Goal: Transaction & Acquisition: Purchase product/service

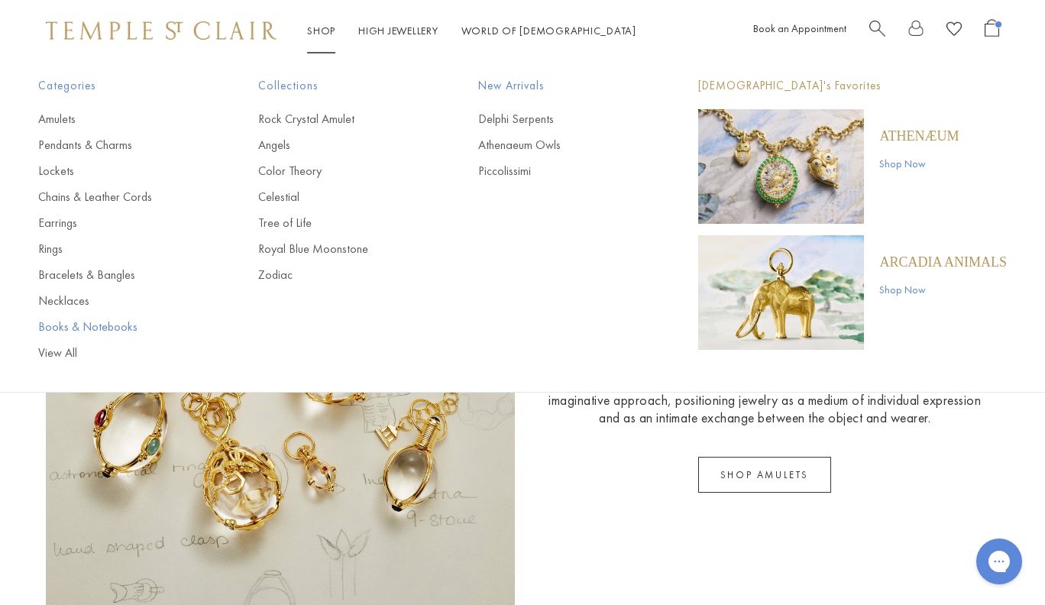
click at [108, 325] on link "Books & Notebooks" at bounding box center [117, 327] width 159 height 17
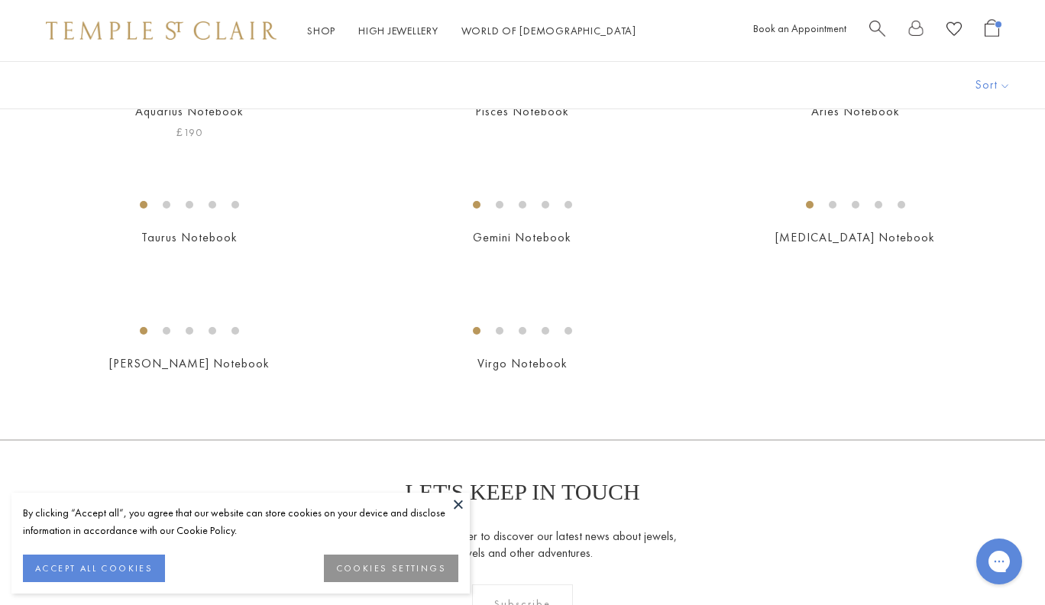
scroll to position [300, 0]
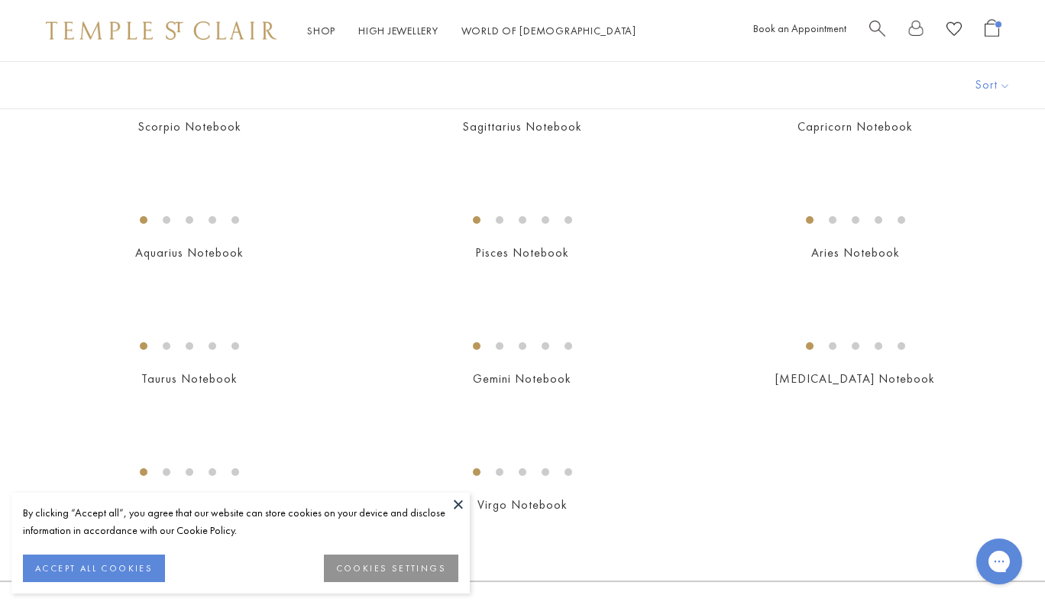
click at [0, 0] on img at bounding box center [0, 0] width 0 height 0
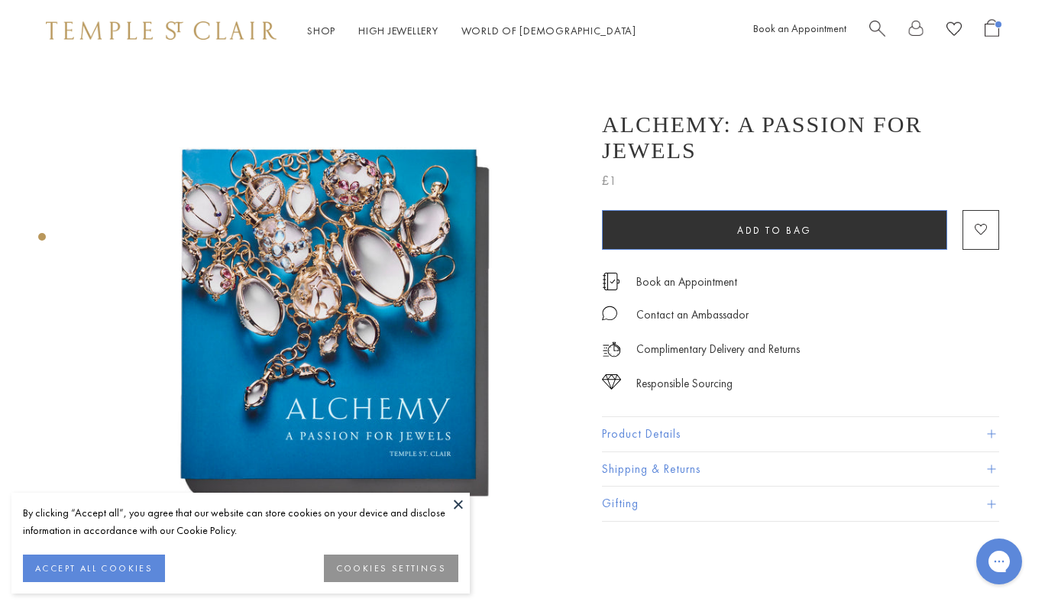
click at [678, 212] on button "Add to bag" at bounding box center [774, 230] width 345 height 40
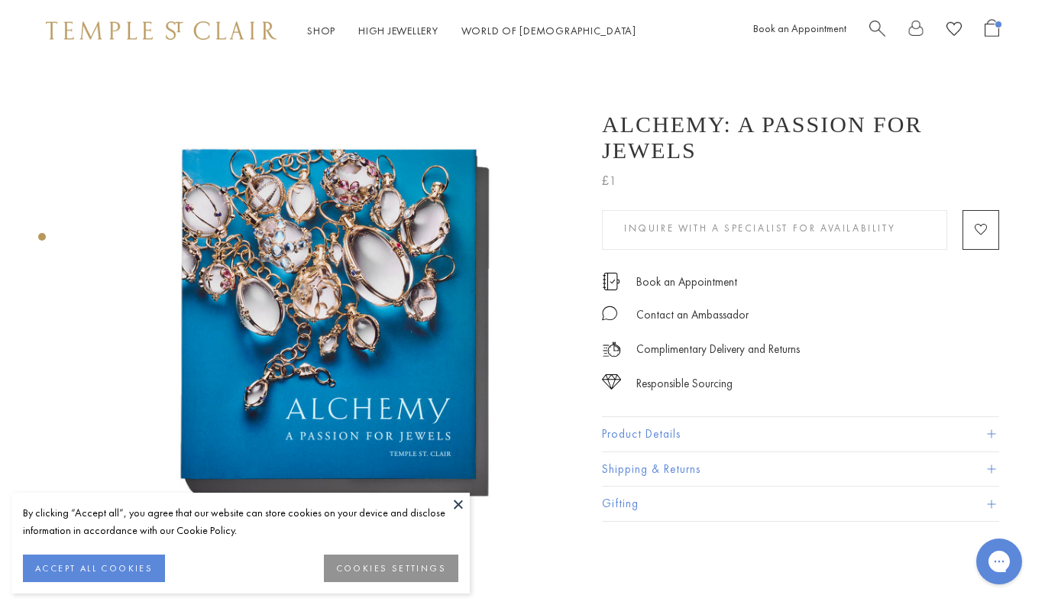
click at [985, 29] on span "Open Shopping Bag" at bounding box center [992, 28] width 15 height 18
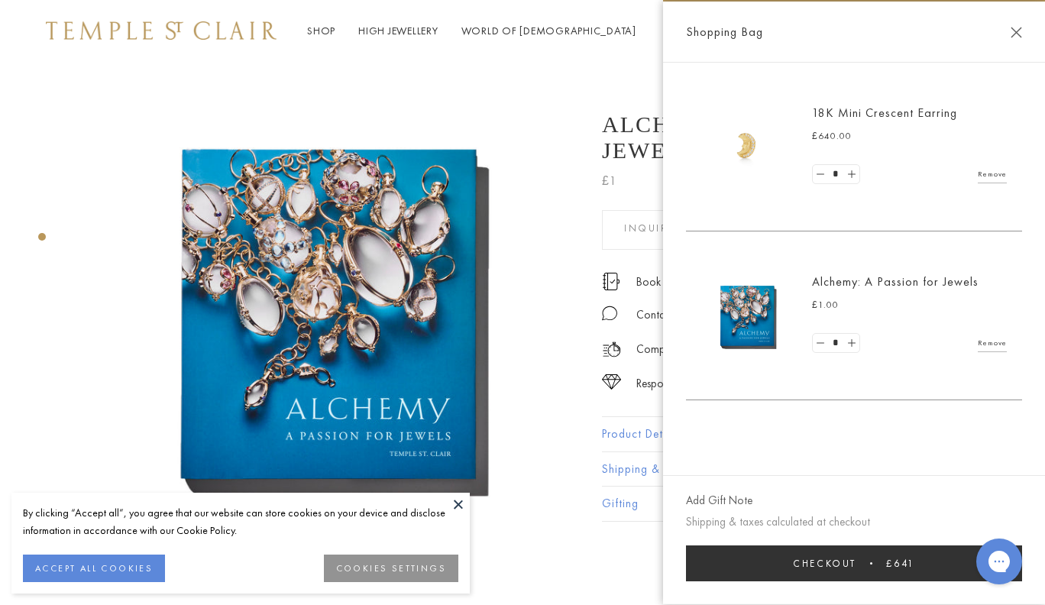
click at [988, 173] on link "Remove" at bounding box center [992, 174] width 29 height 17
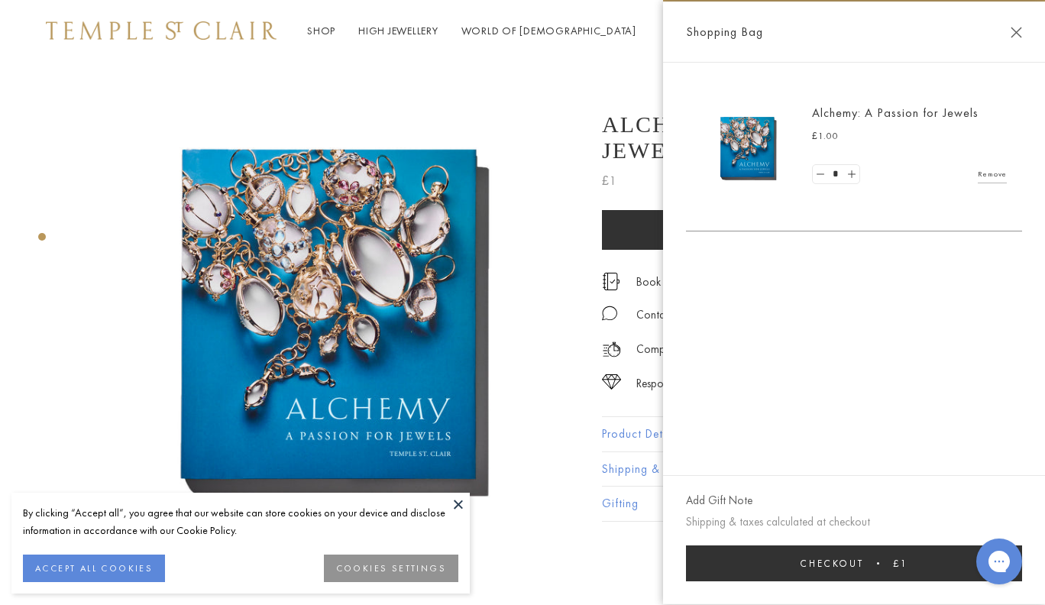
click at [853, 575] on button "Checkout £1" at bounding box center [854, 563] width 336 height 36
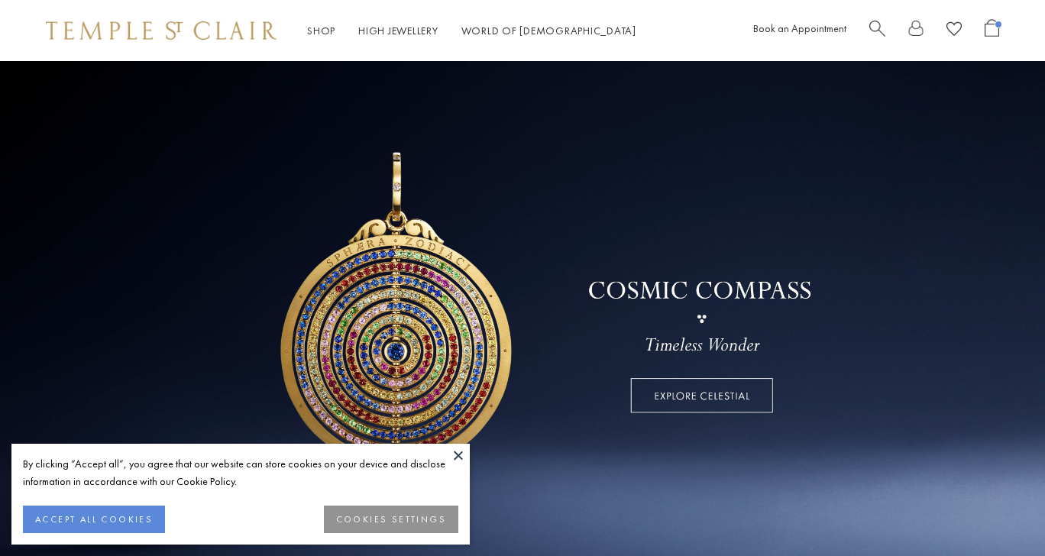
click at [990, 21] on span "Open Shopping Bag" at bounding box center [992, 28] width 15 height 18
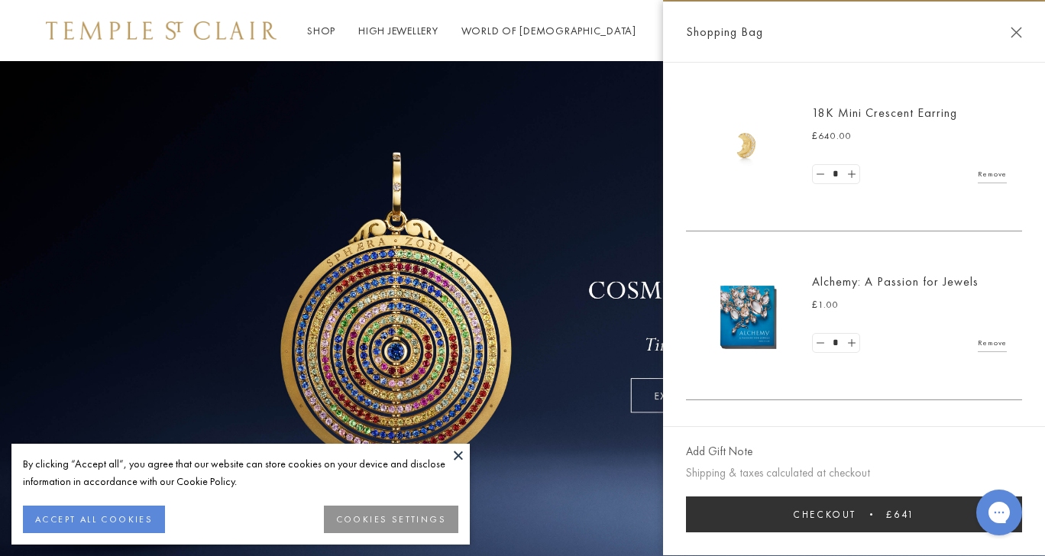
click at [989, 167] on link "Remove" at bounding box center [992, 174] width 29 height 17
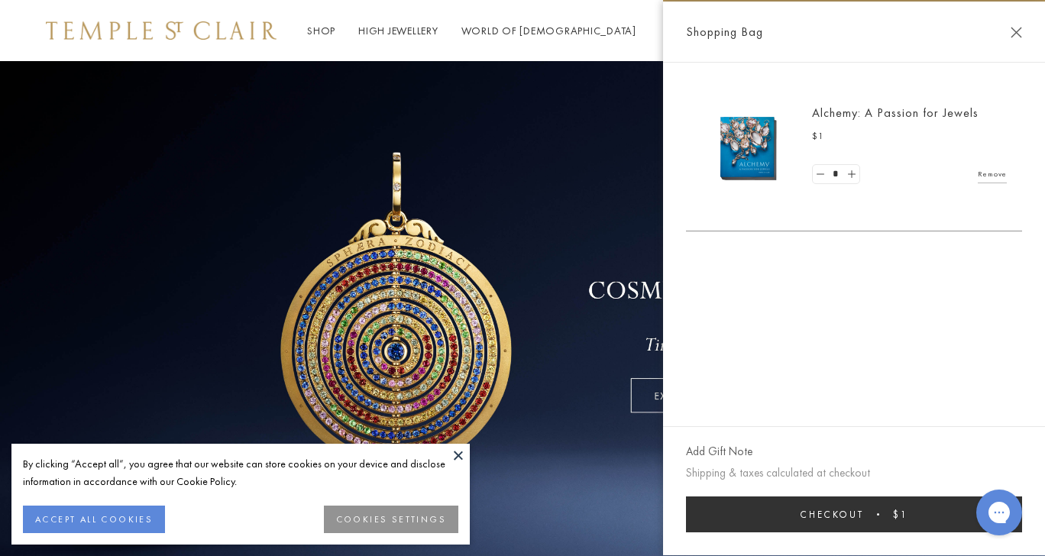
click at [815, 526] on button "Checkout $1" at bounding box center [854, 515] width 336 height 36
